Goal: Check status: Check status

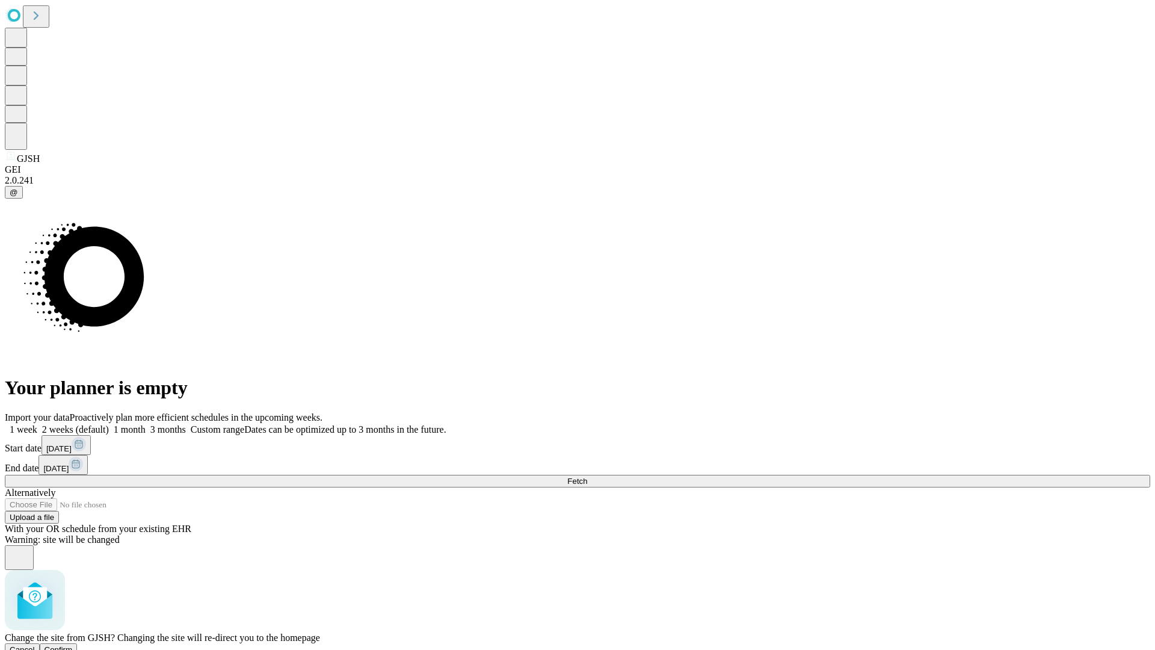
click at [73, 645] on span "Confirm" at bounding box center [59, 649] width 28 height 9
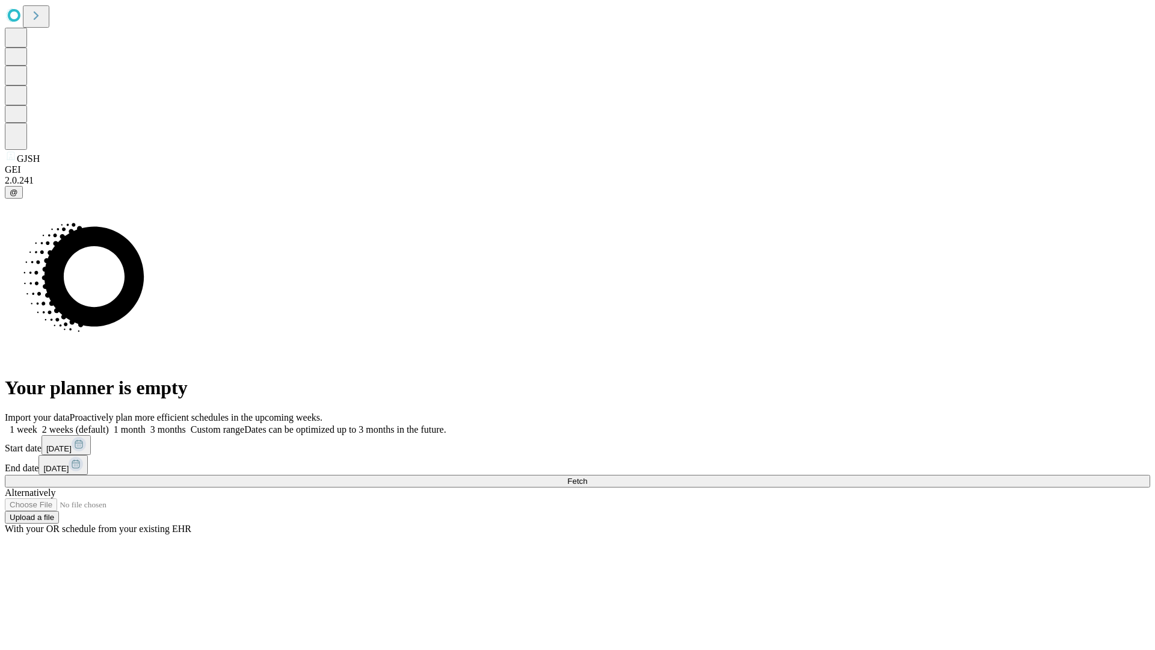
click at [109, 424] on label "2 weeks (default)" at bounding box center [73, 429] width 72 height 10
click at [587, 476] on span "Fetch" at bounding box center [577, 480] width 20 height 9
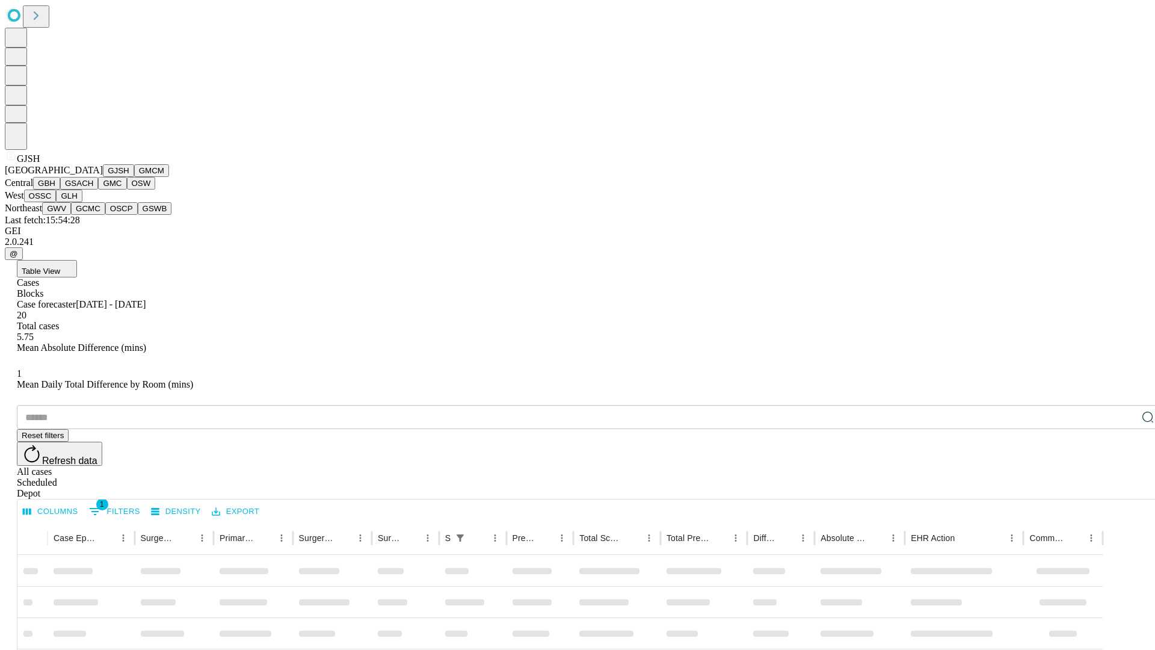
click at [134, 177] on button "GMCM" at bounding box center [151, 170] width 35 height 13
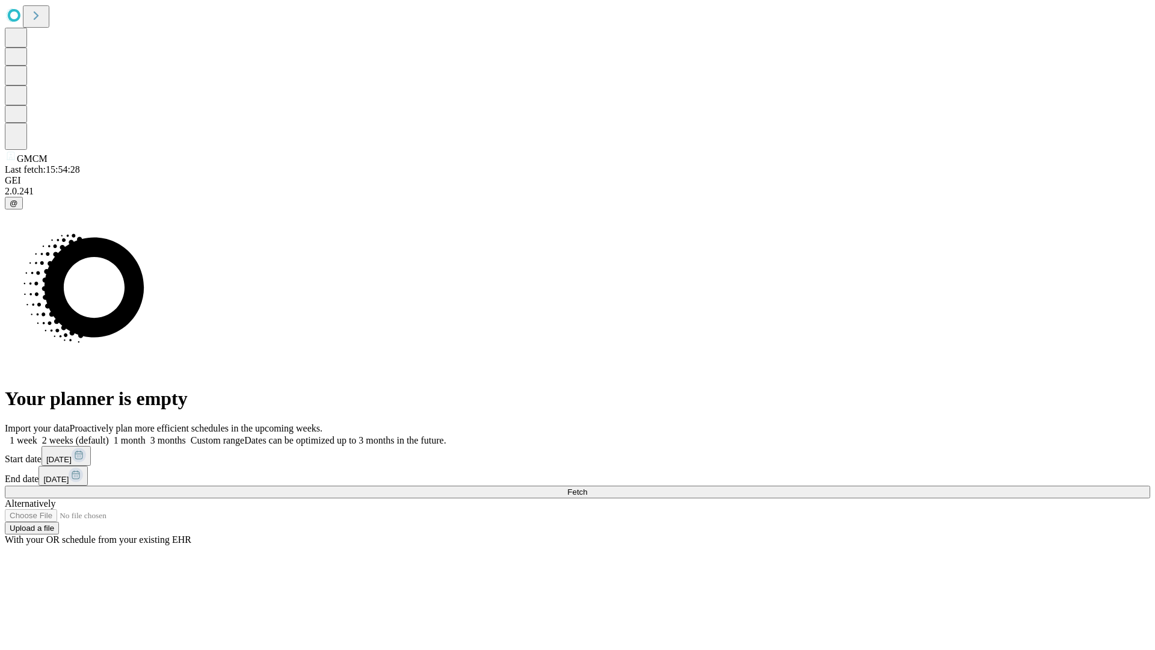
click at [587, 487] on span "Fetch" at bounding box center [577, 491] width 20 height 9
click at [109, 435] on label "2 weeks (default)" at bounding box center [73, 440] width 72 height 10
click at [587, 487] on span "Fetch" at bounding box center [577, 491] width 20 height 9
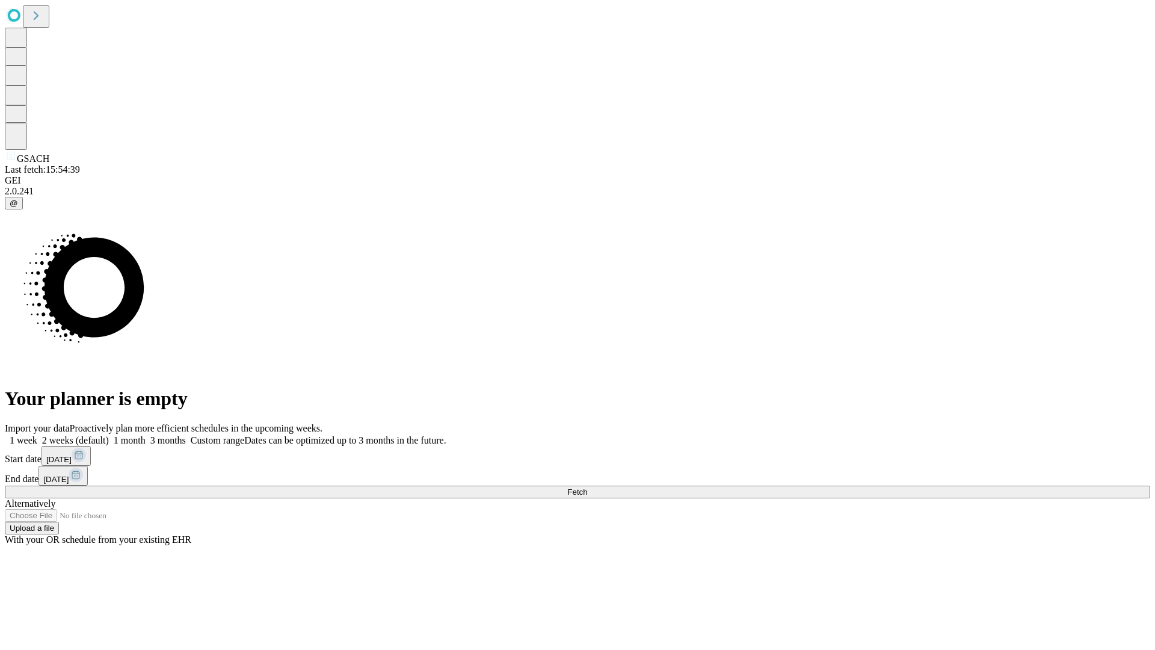
click at [587, 487] on span "Fetch" at bounding box center [577, 491] width 20 height 9
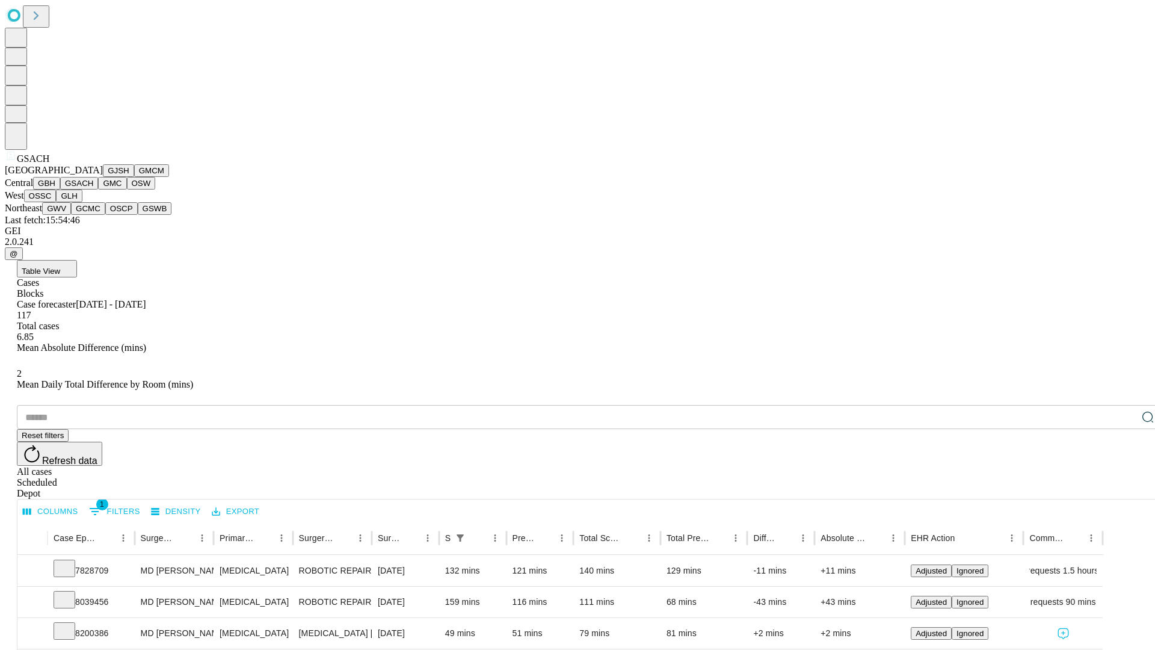
click at [98, 190] on button "GMC" at bounding box center [112, 183] width 28 height 13
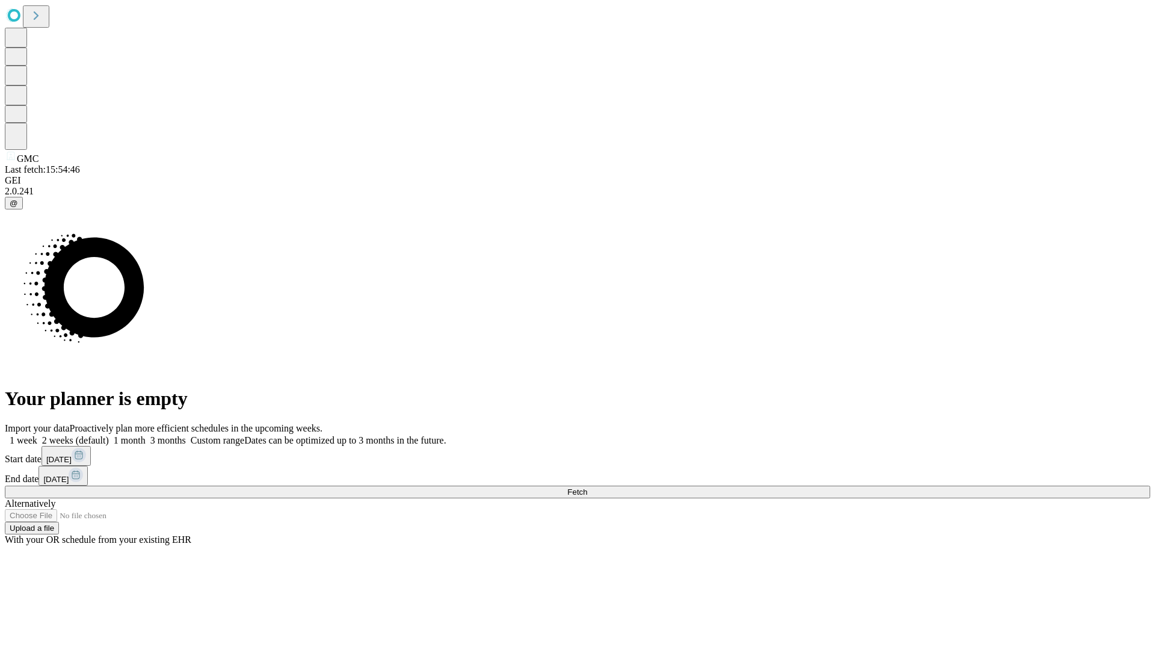
click at [109, 435] on label "2 weeks (default)" at bounding box center [73, 440] width 72 height 10
click at [587, 487] on span "Fetch" at bounding box center [577, 491] width 20 height 9
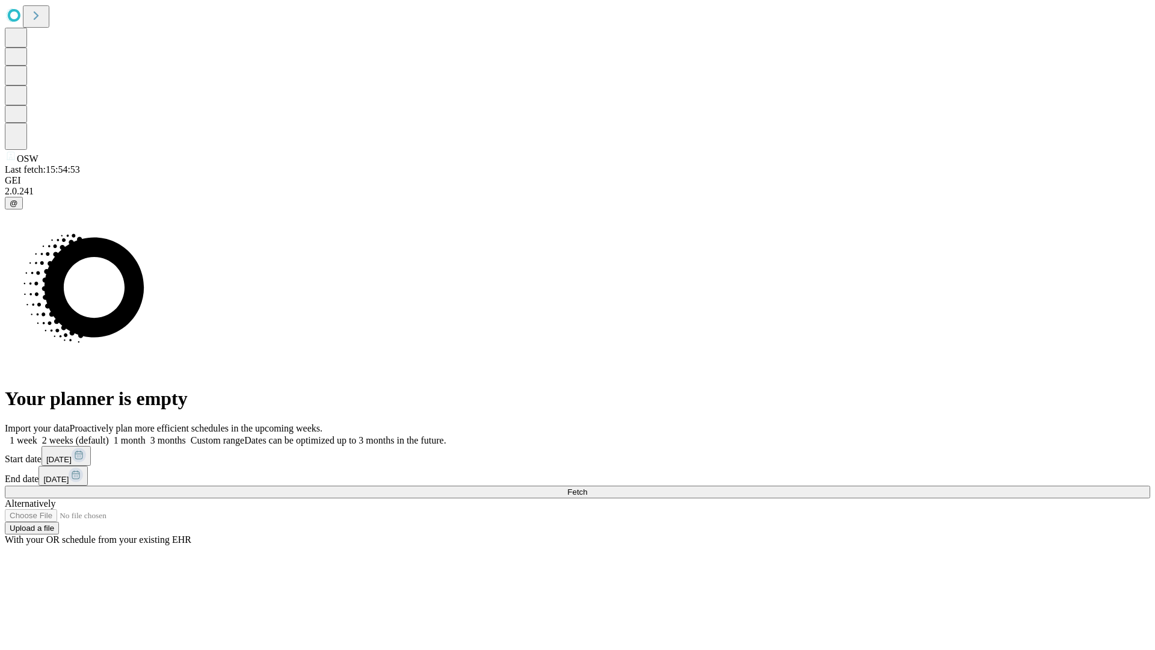
click at [109, 435] on label "2 weeks (default)" at bounding box center [73, 440] width 72 height 10
click at [587, 487] on span "Fetch" at bounding box center [577, 491] width 20 height 9
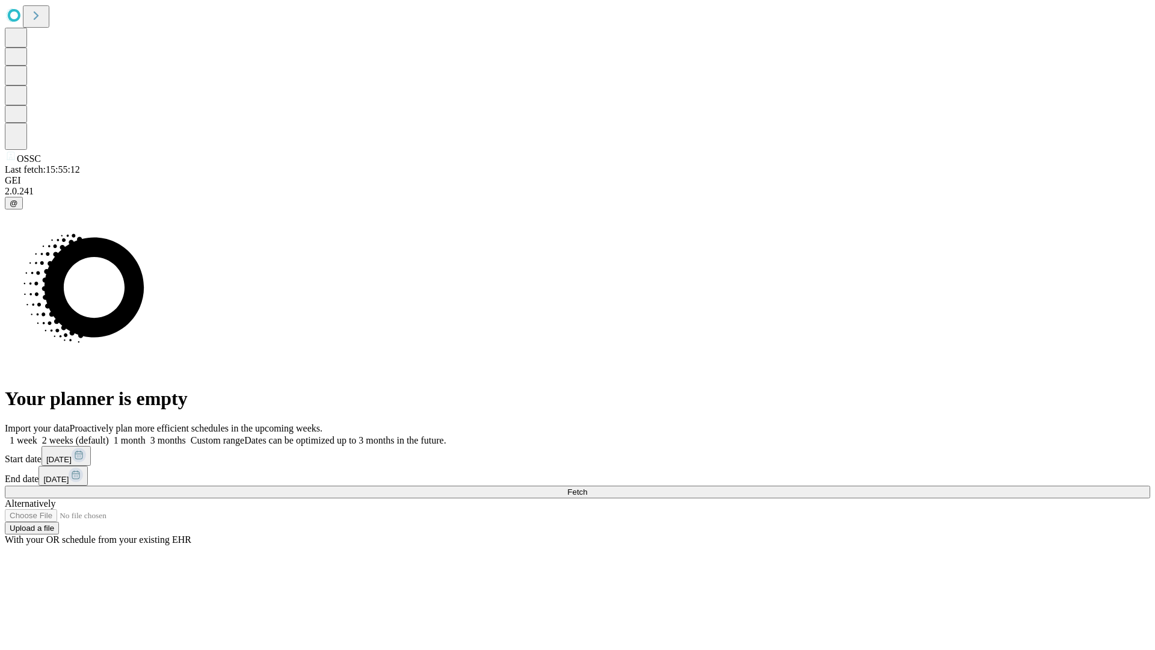
click at [109, 435] on label "2 weeks (default)" at bounding box center [73, 440] width 72 height 10
click at [587, 487] on span "Fetch" at bounding box center [577, 491] width 20 height 9
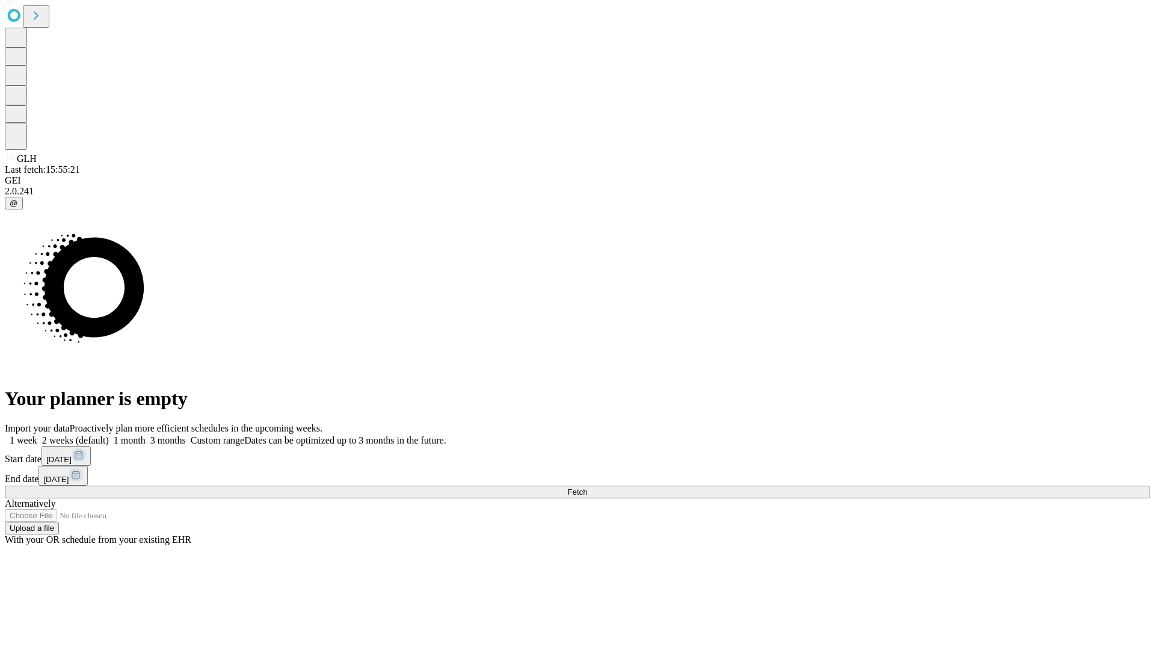
click at [587, 487] on span "Fetch" at bounding box center [577, 491] width 20 height 9
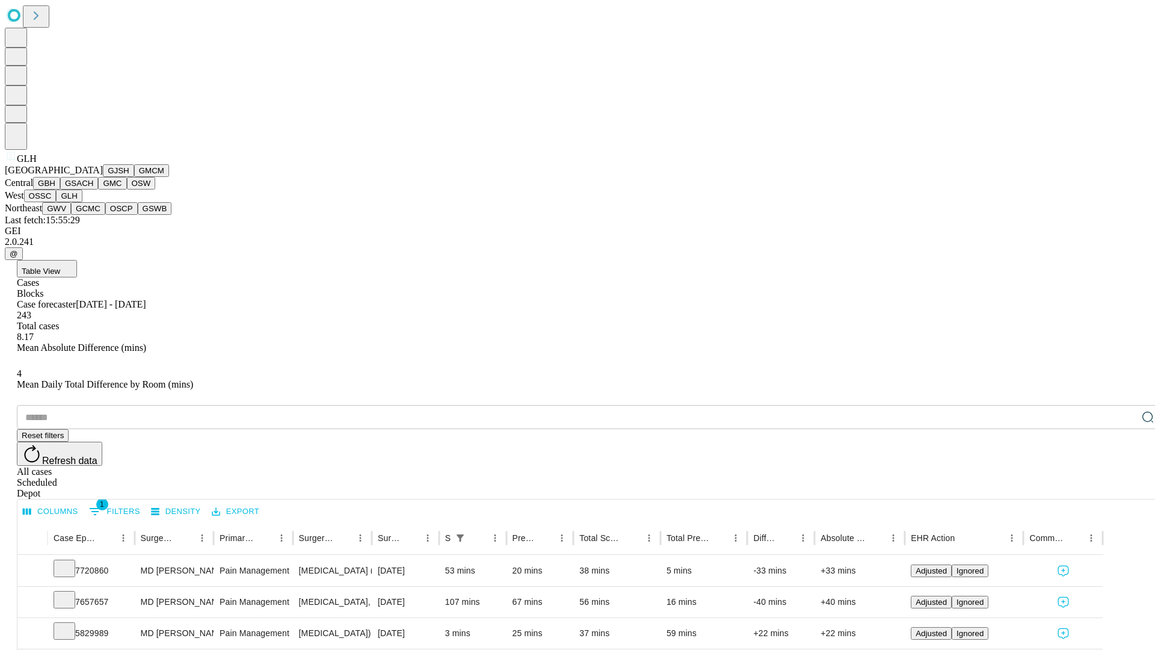
click at [71, 215] on button "GWV" at bounding box center [56, 208] width 29 height 13
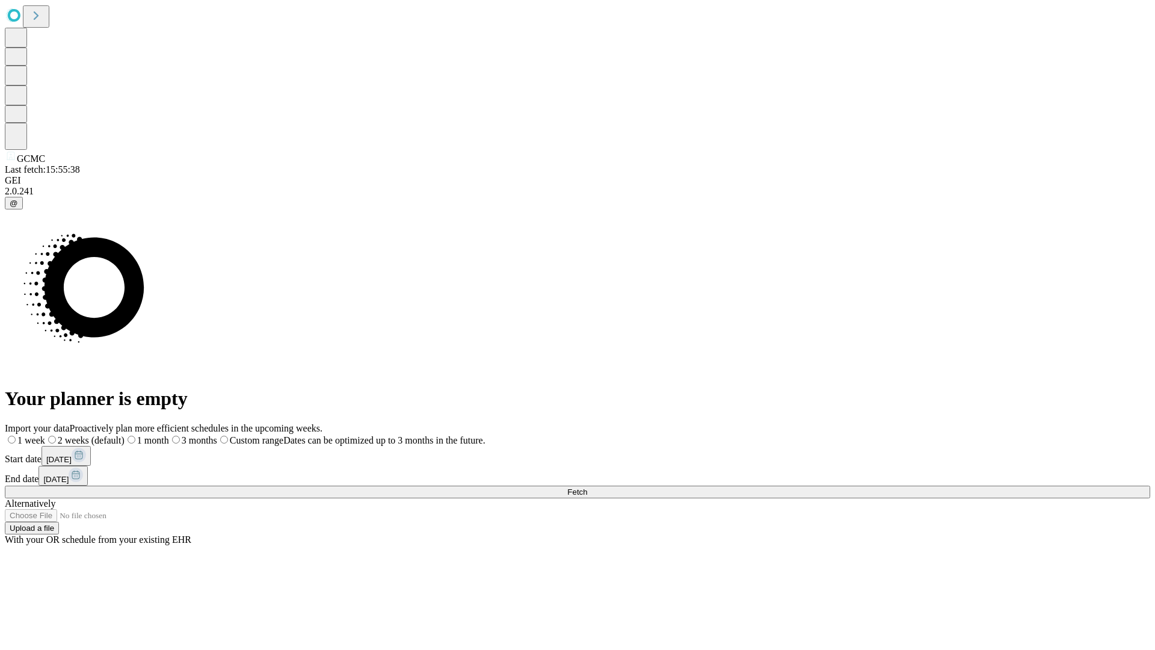
click at [125, 435] on label "2 weeks (default)" at bounding box center [84, 440] width 79 height 10
click at [587, 487] on span "Fetch" at bounding box center [577, 491] width 20 height 9
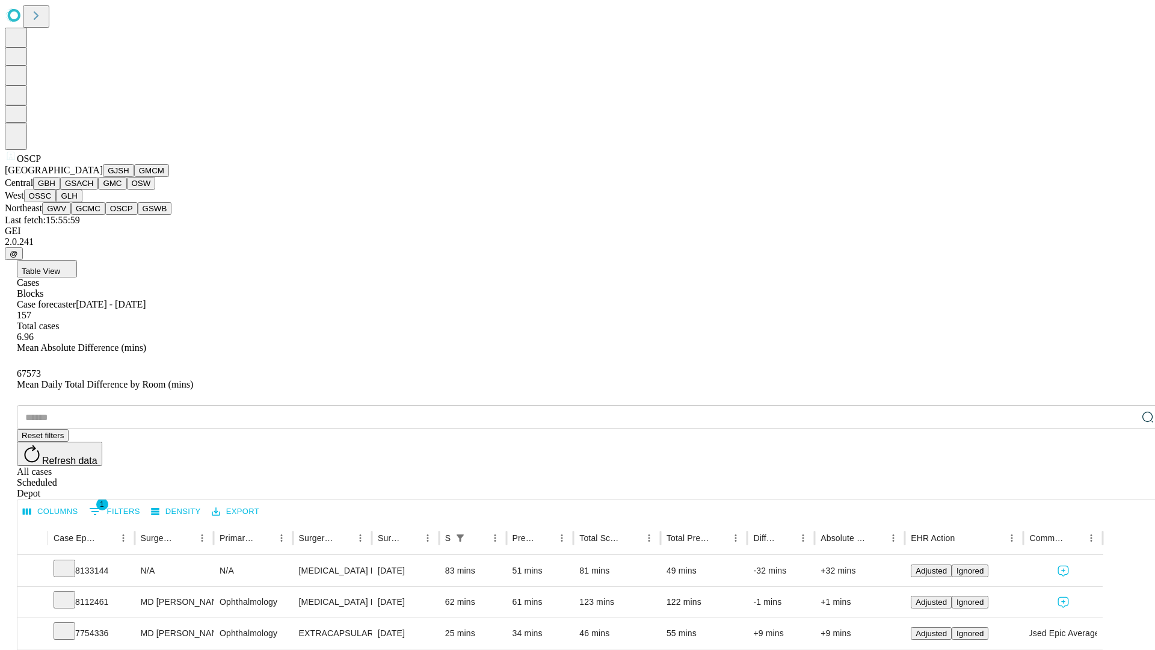
click at [138, 215] on button "GSWB" at bounding box center [155, 208] width 34 height 13
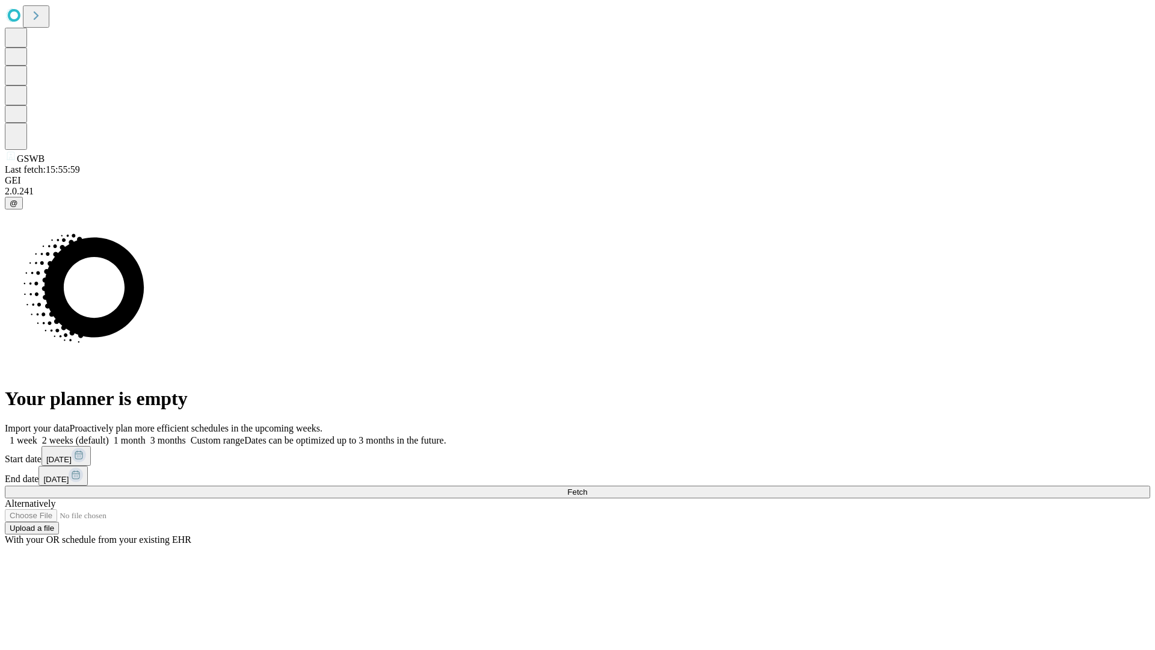
click at [109, 435] on label "2 weeks (default)" at bounding box center [73, 440] width 72 height 10
click at [587, 487] on span "Fetch" at bounding box center [577, 491] width 20 height 9
